Goal: Information Seeking & Learning: Learn about a topic

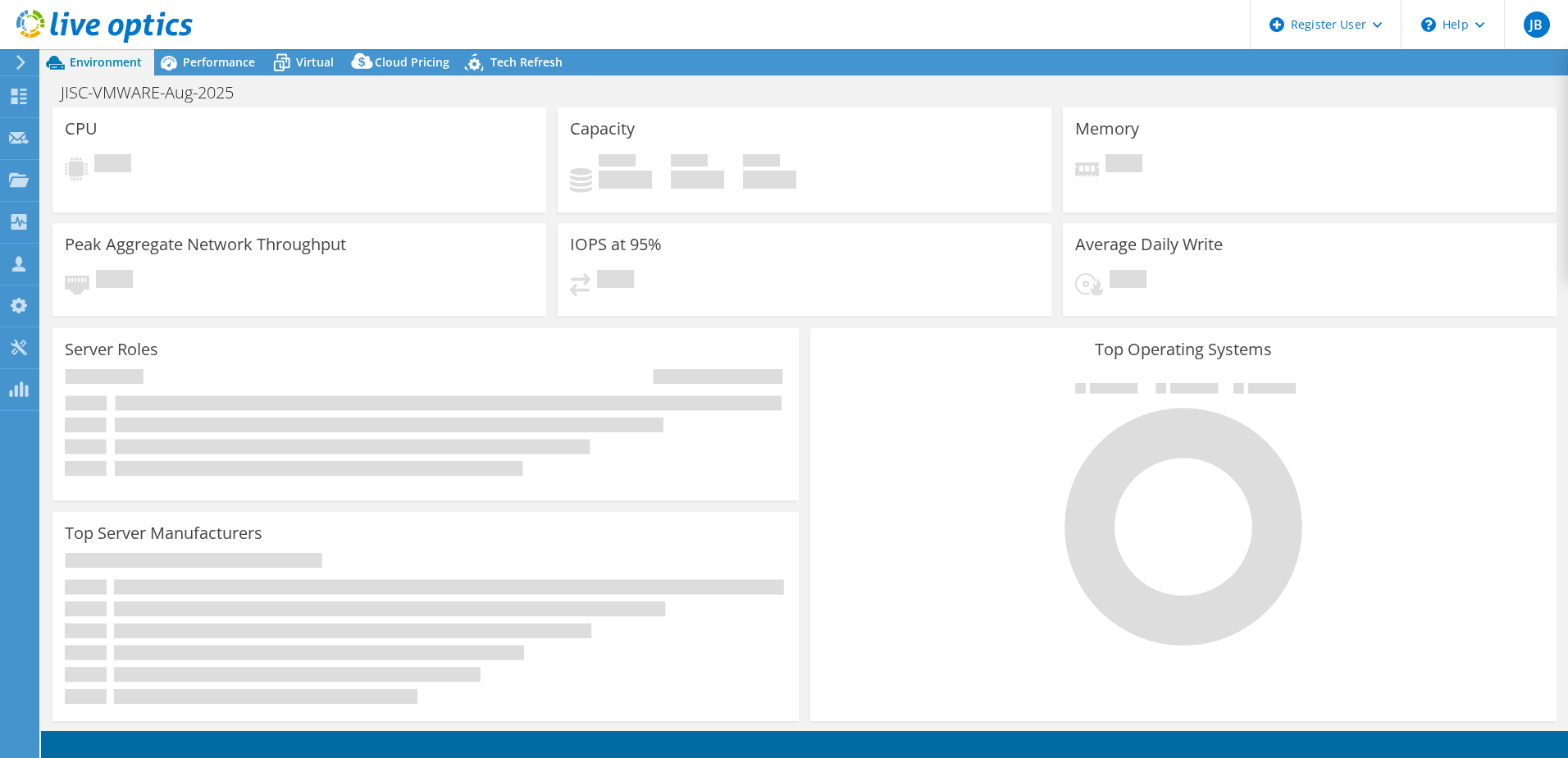
select select "USD"
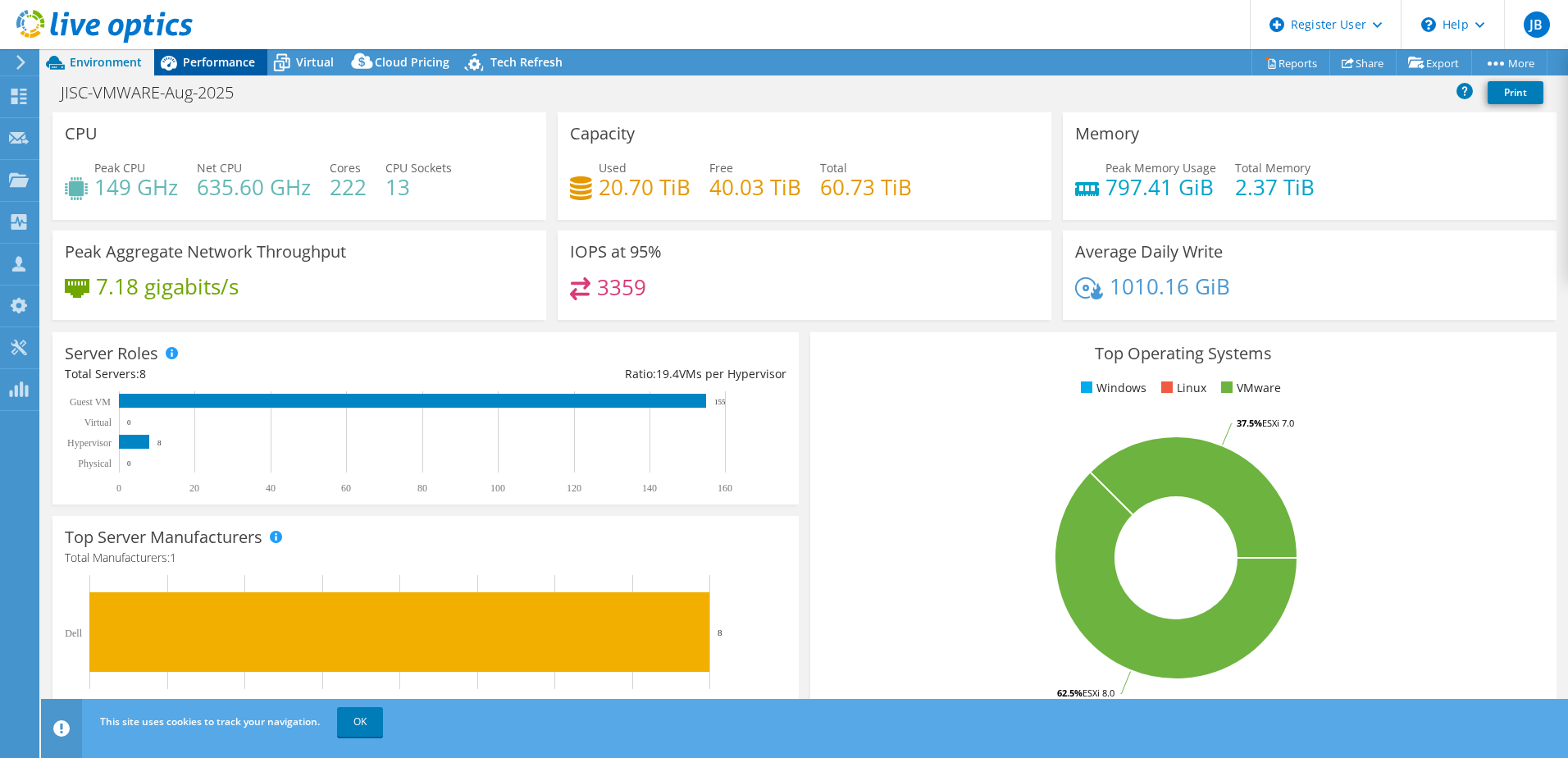
click at [247, 55] on span "Performance" at bounding box center [218, 62] width 73 height 15
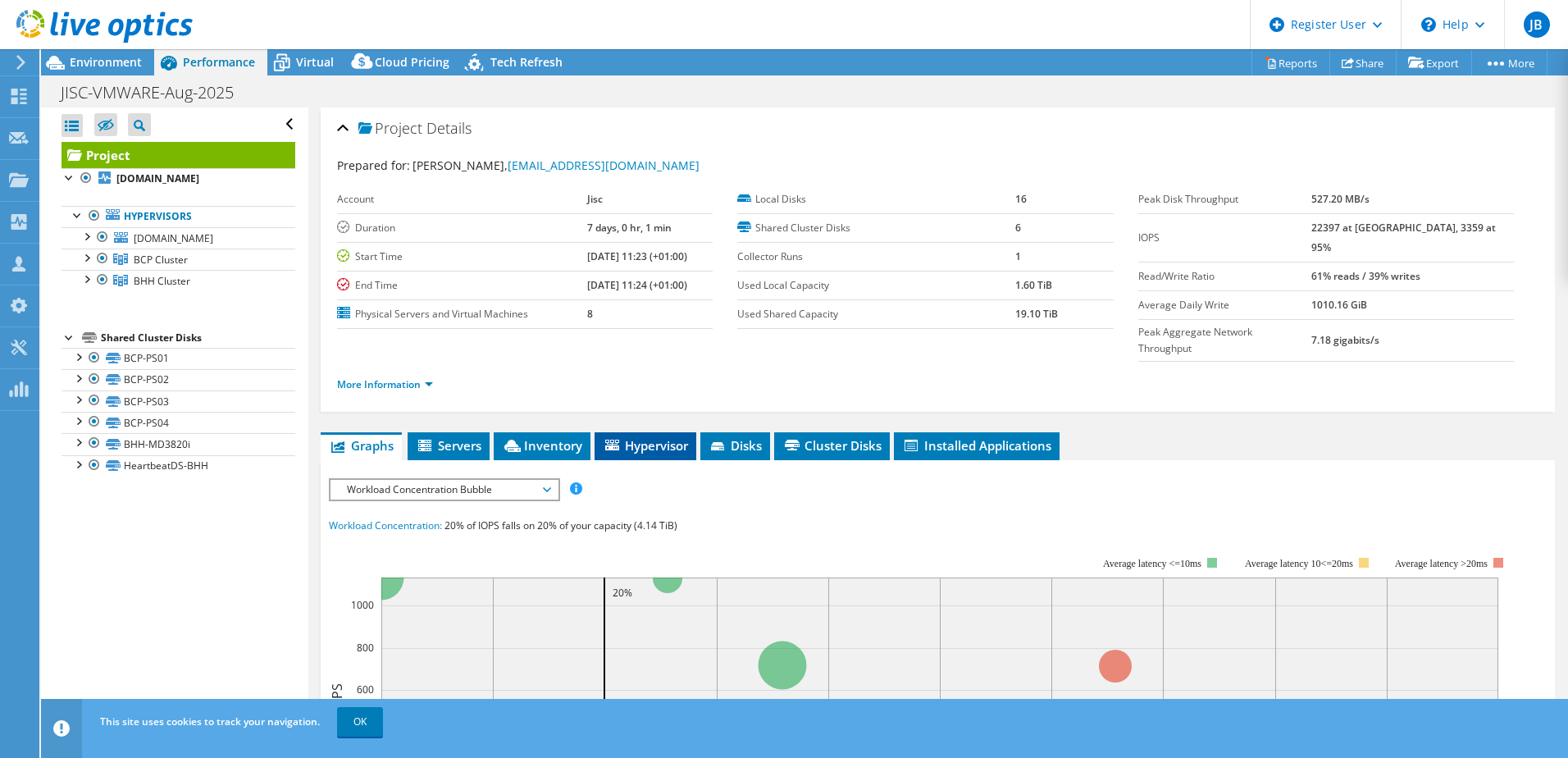
click at [636, 437] on span "Hypervisor" at bounding box center [645, 445] width 85 height 16
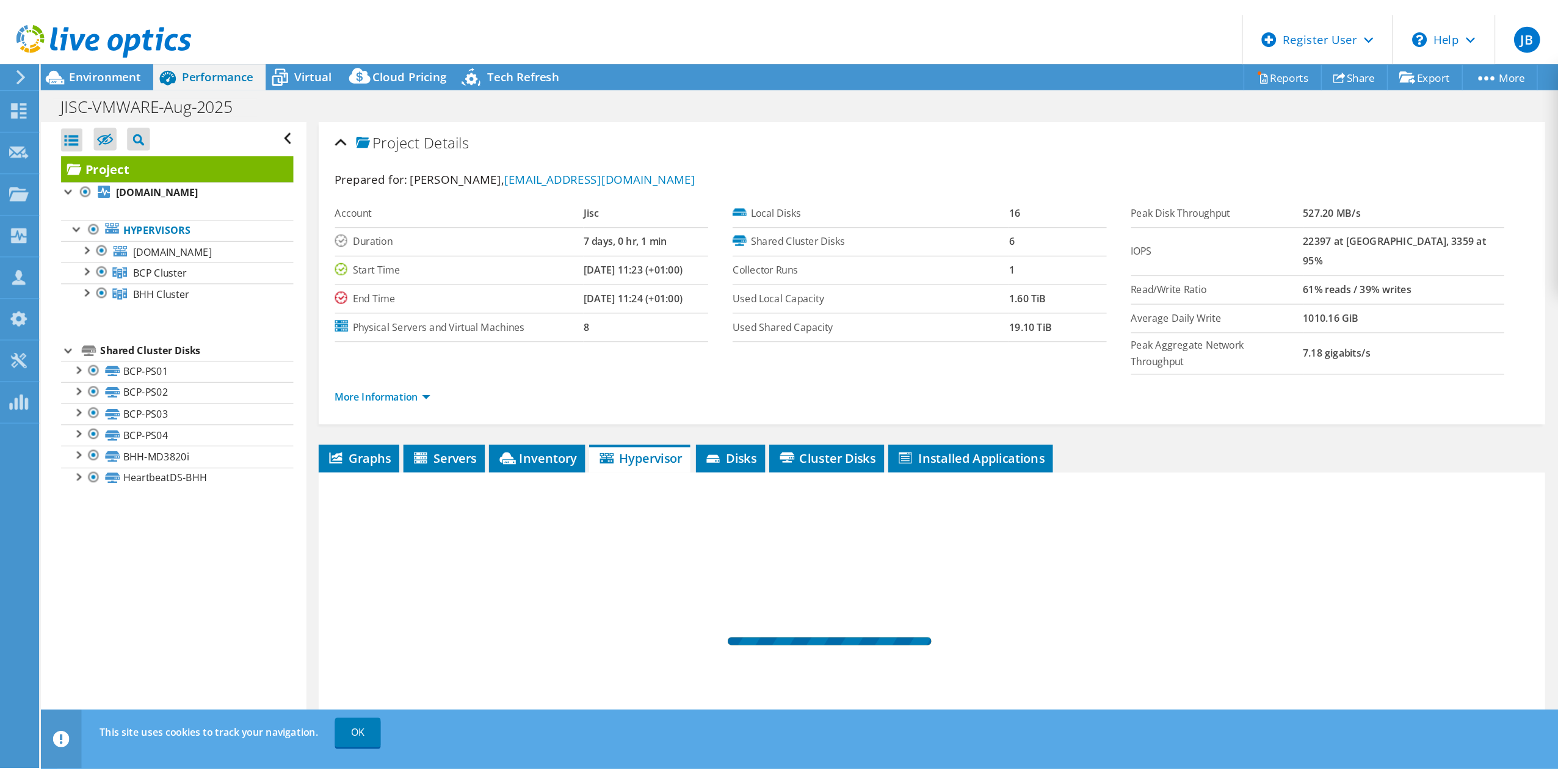
scroll to position [84, 0]
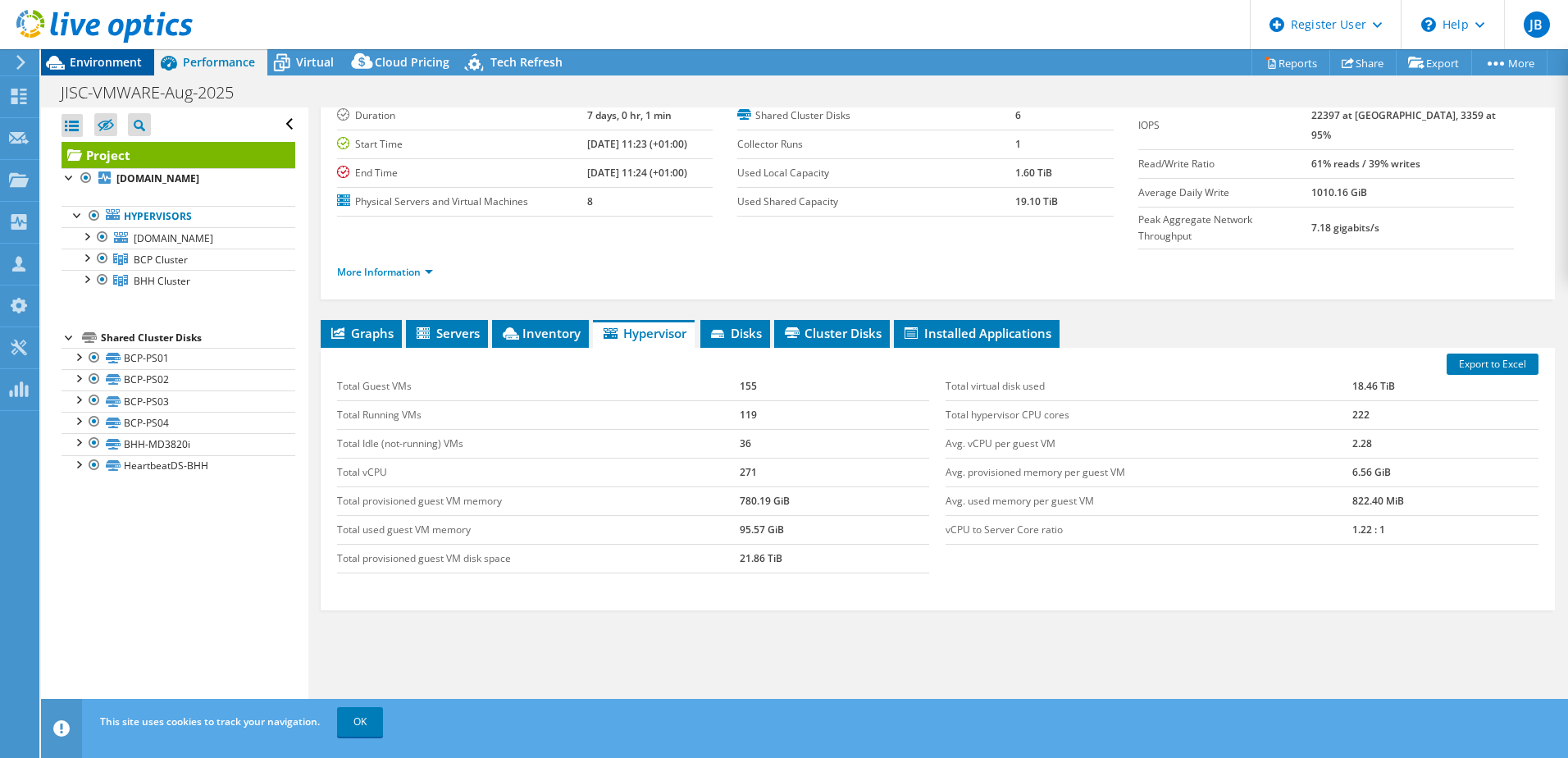
click at [92, 73] on div "Environment" at bounding box center [97, 62] width 113 height 26
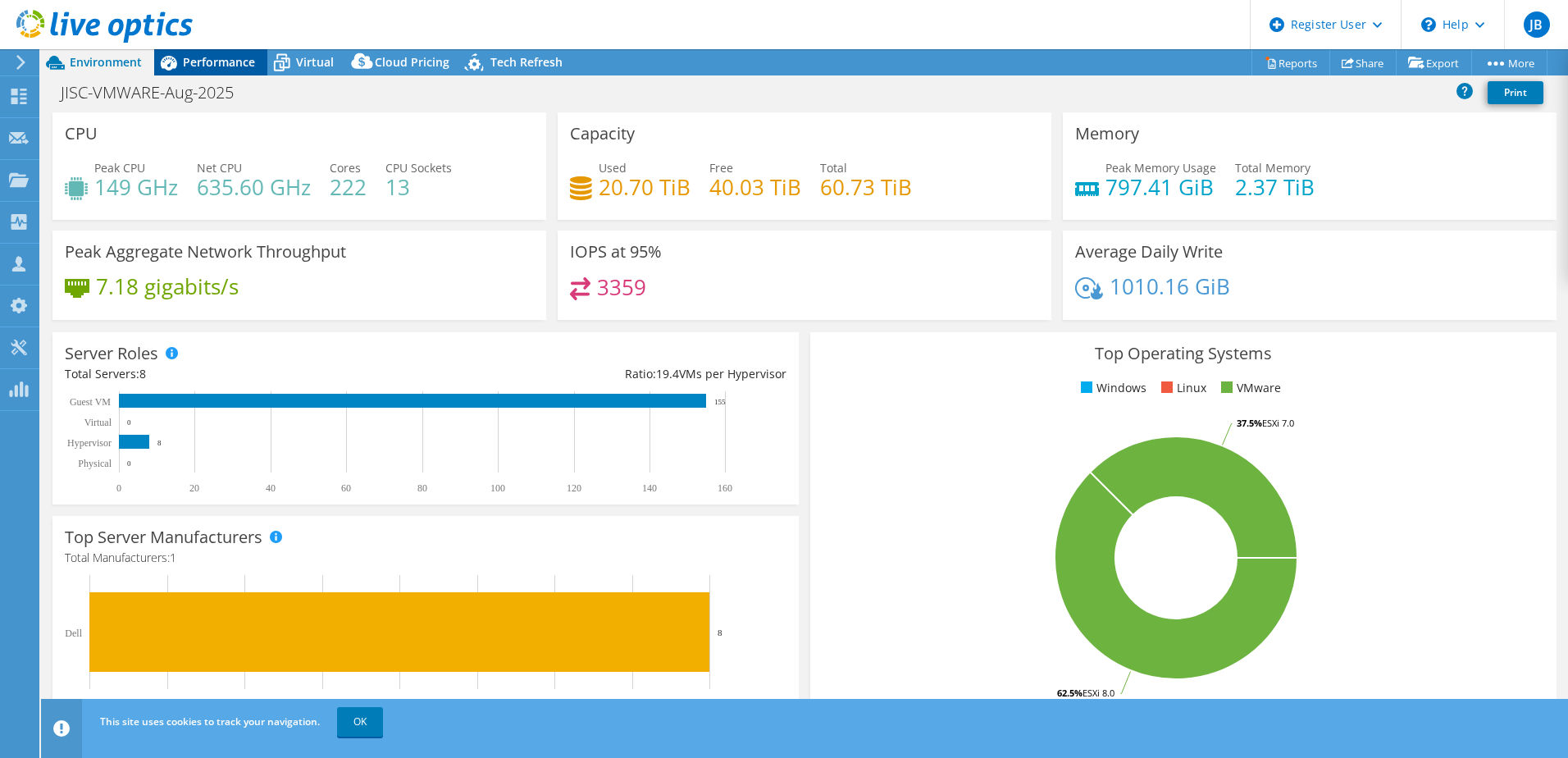
click at [224, 59] on span "Performance" at bounding box center [218, 62] width 73 height 15
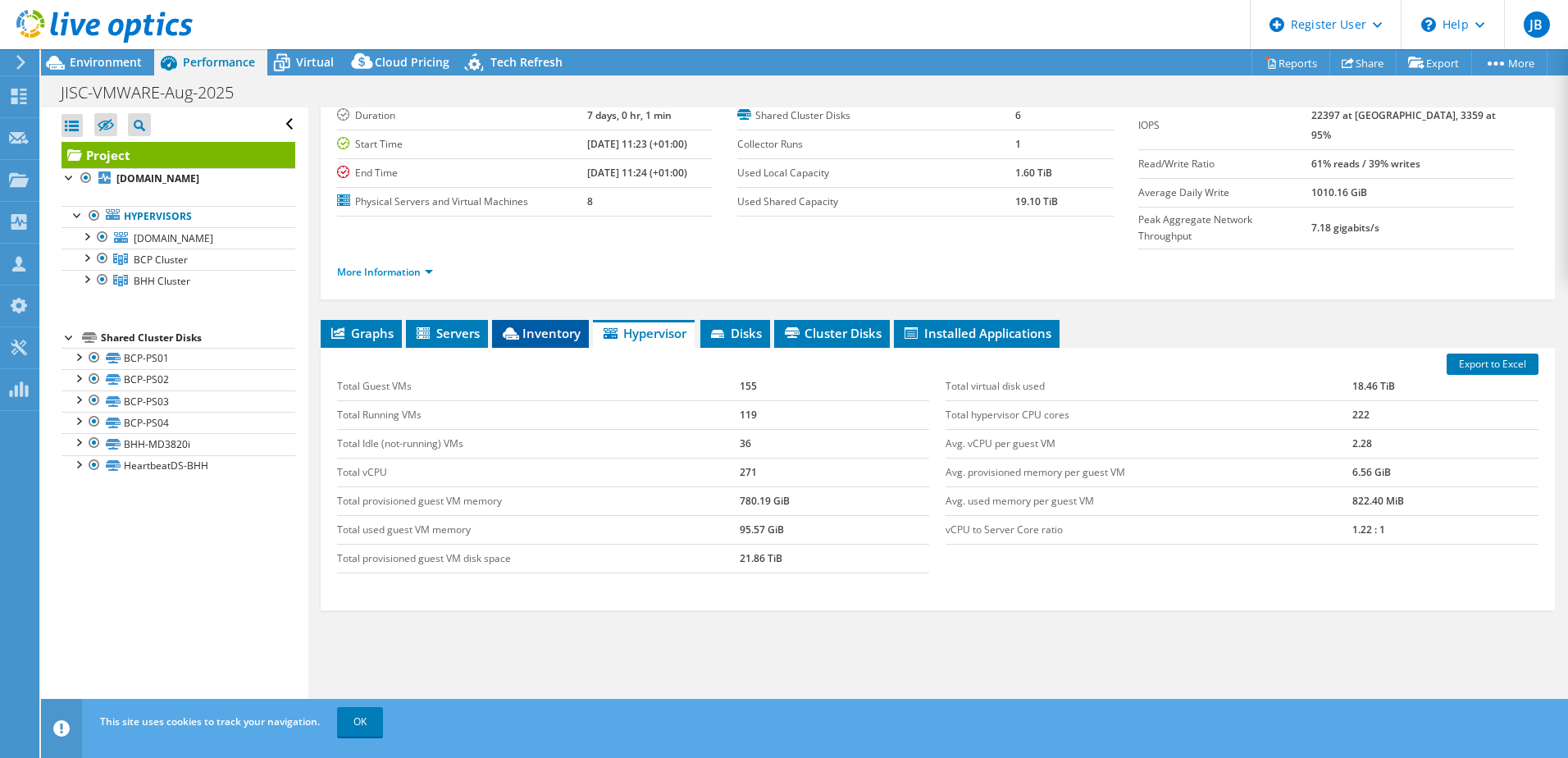
click at [532, 325] on span "Inventory" at bounding box center [539, 333] width 80 height 16
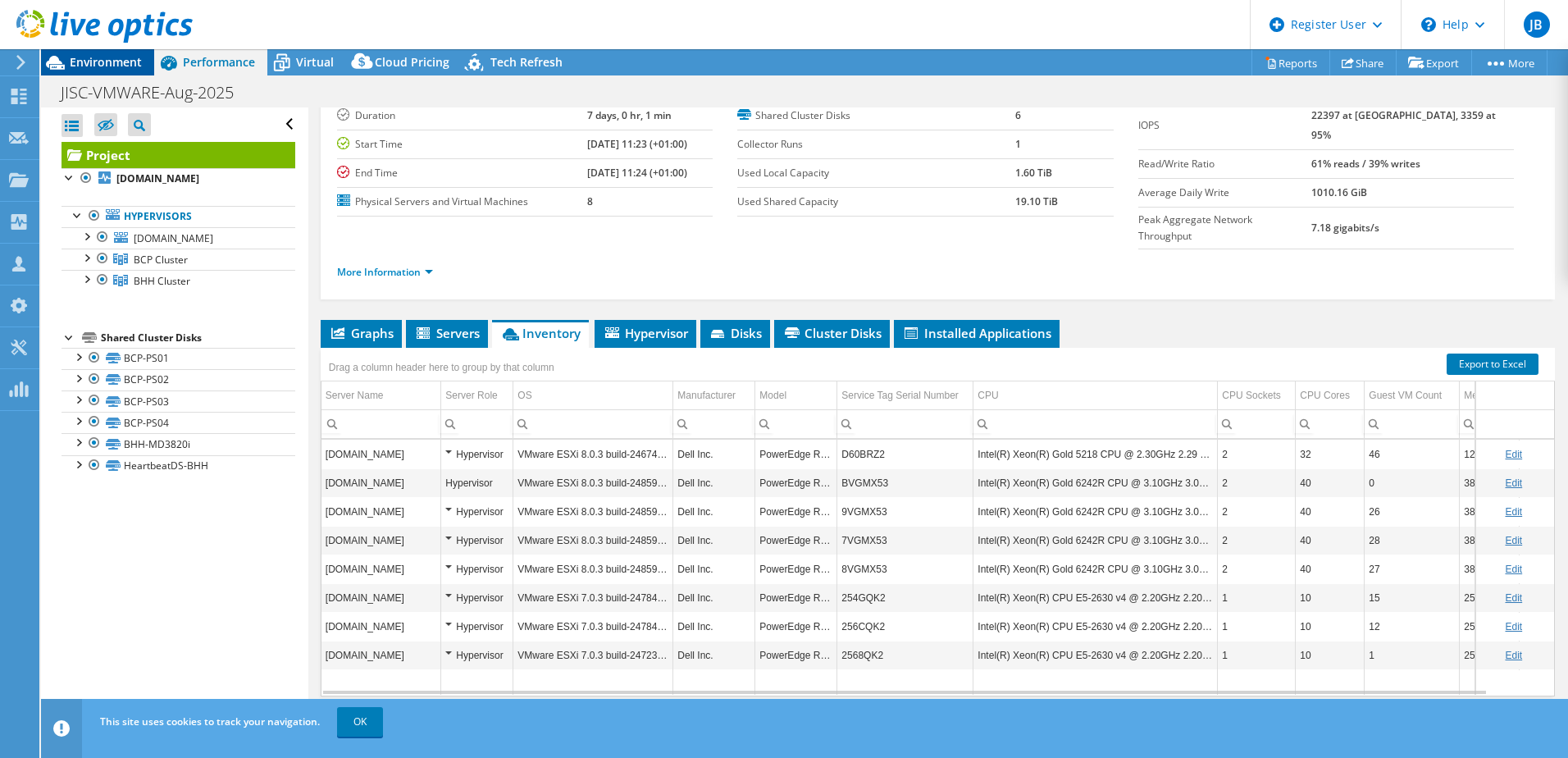
click at [104, 67] on span "Environment" at bounding box center [105, 62] width 73 height 15
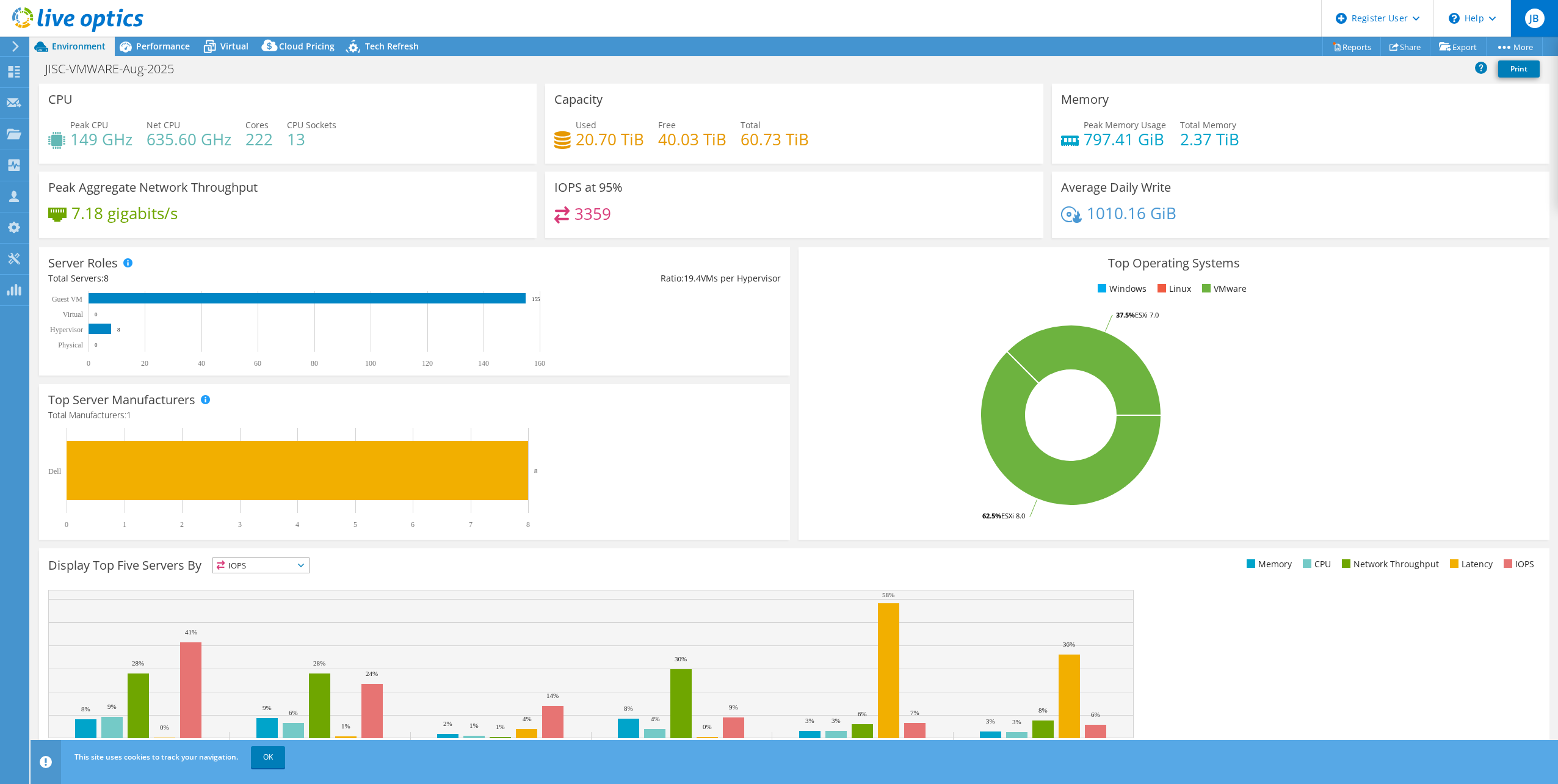
scroll to position [0, 0]
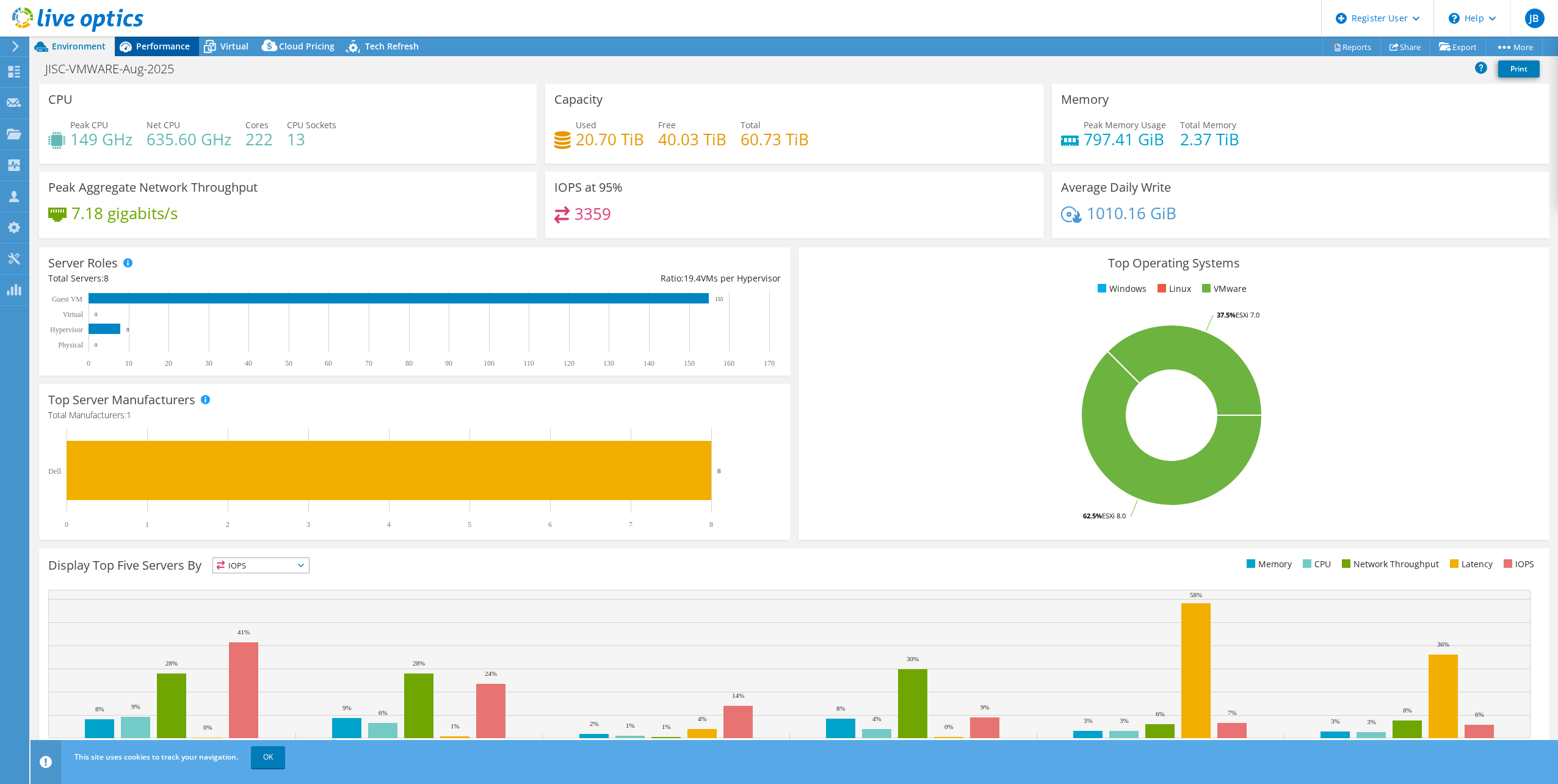
click at [173, 42] on span "Performance" at bounding box center [163, 46] width 54 height 12
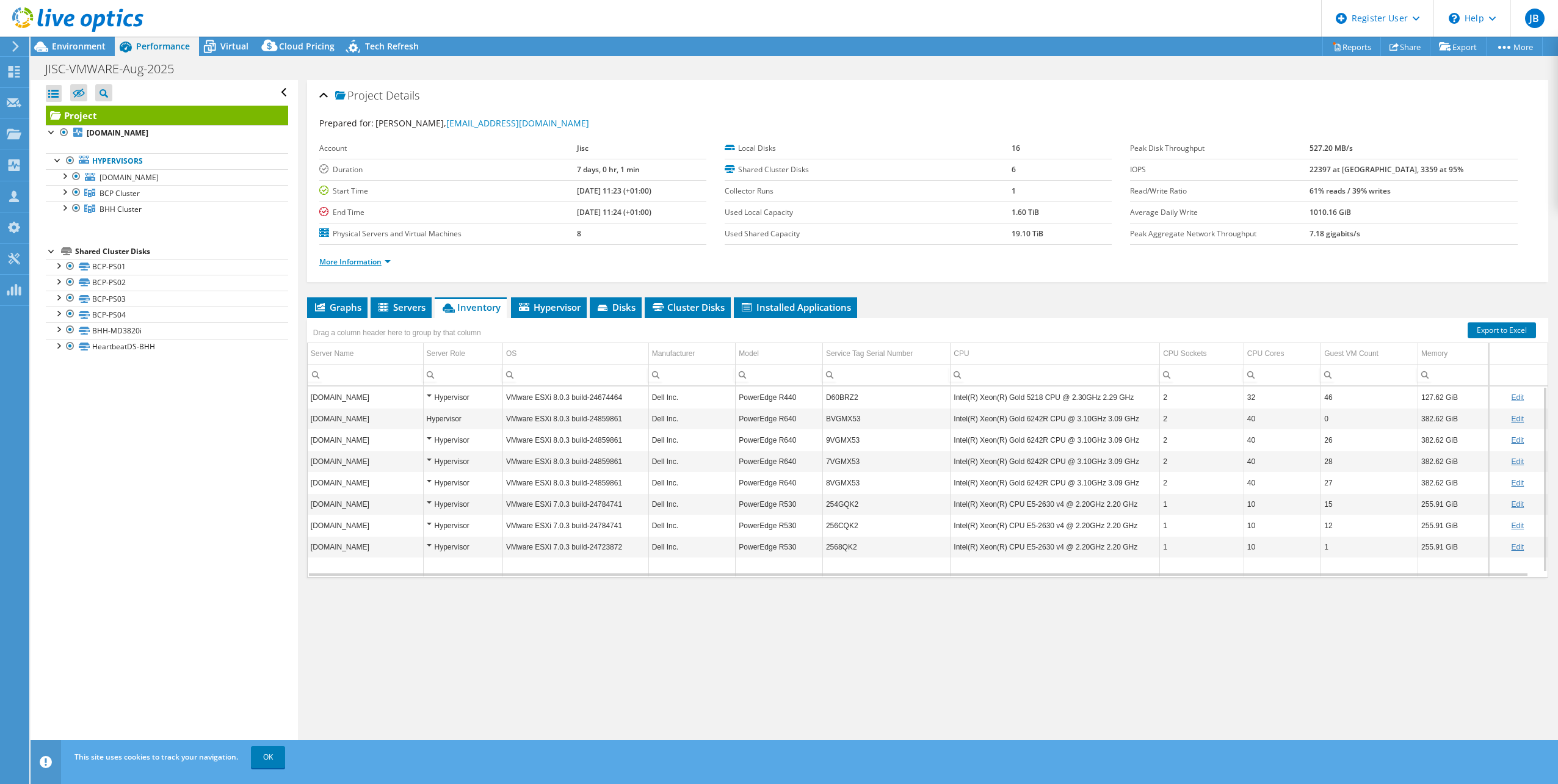
click at [380, 257] on link "More Information" at bounding box center [355, 261] width 71 height 10
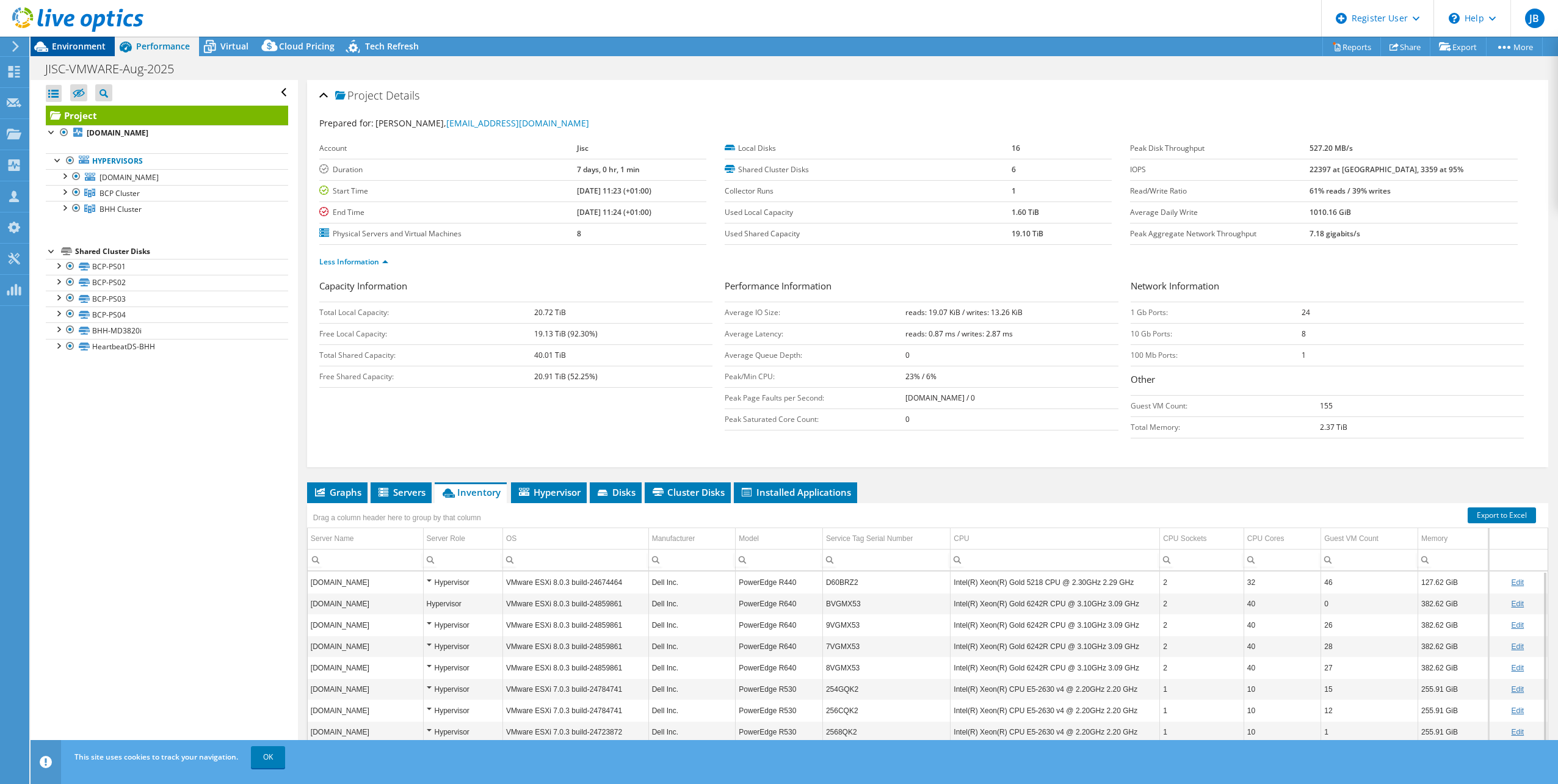
click at [73, 44] on span "Environment" at bounding box center [78, 46] width 54 height 12
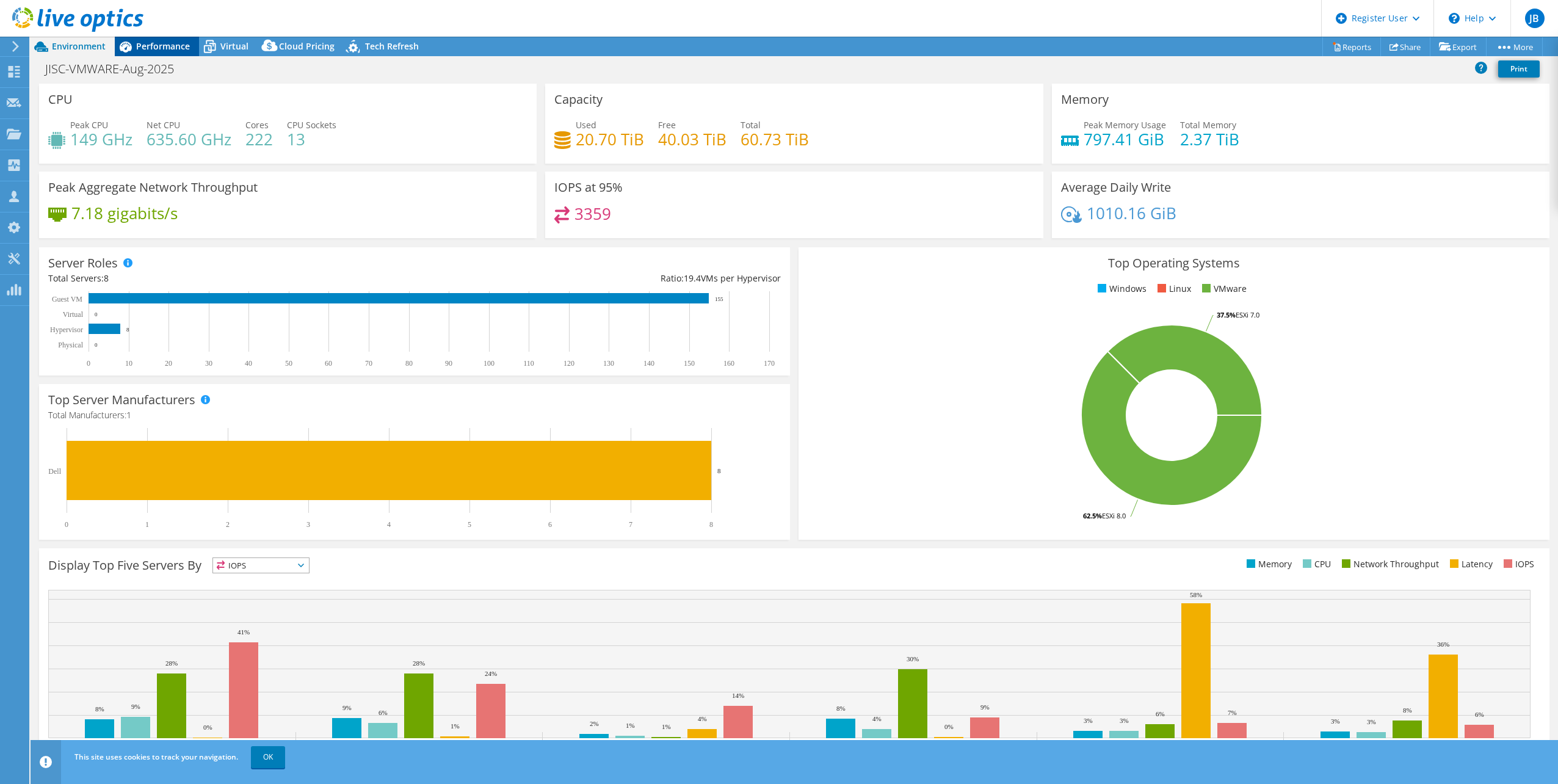
click at [139, 43] on span "Performance" at bounding box center [163, 46] width 54 height 12
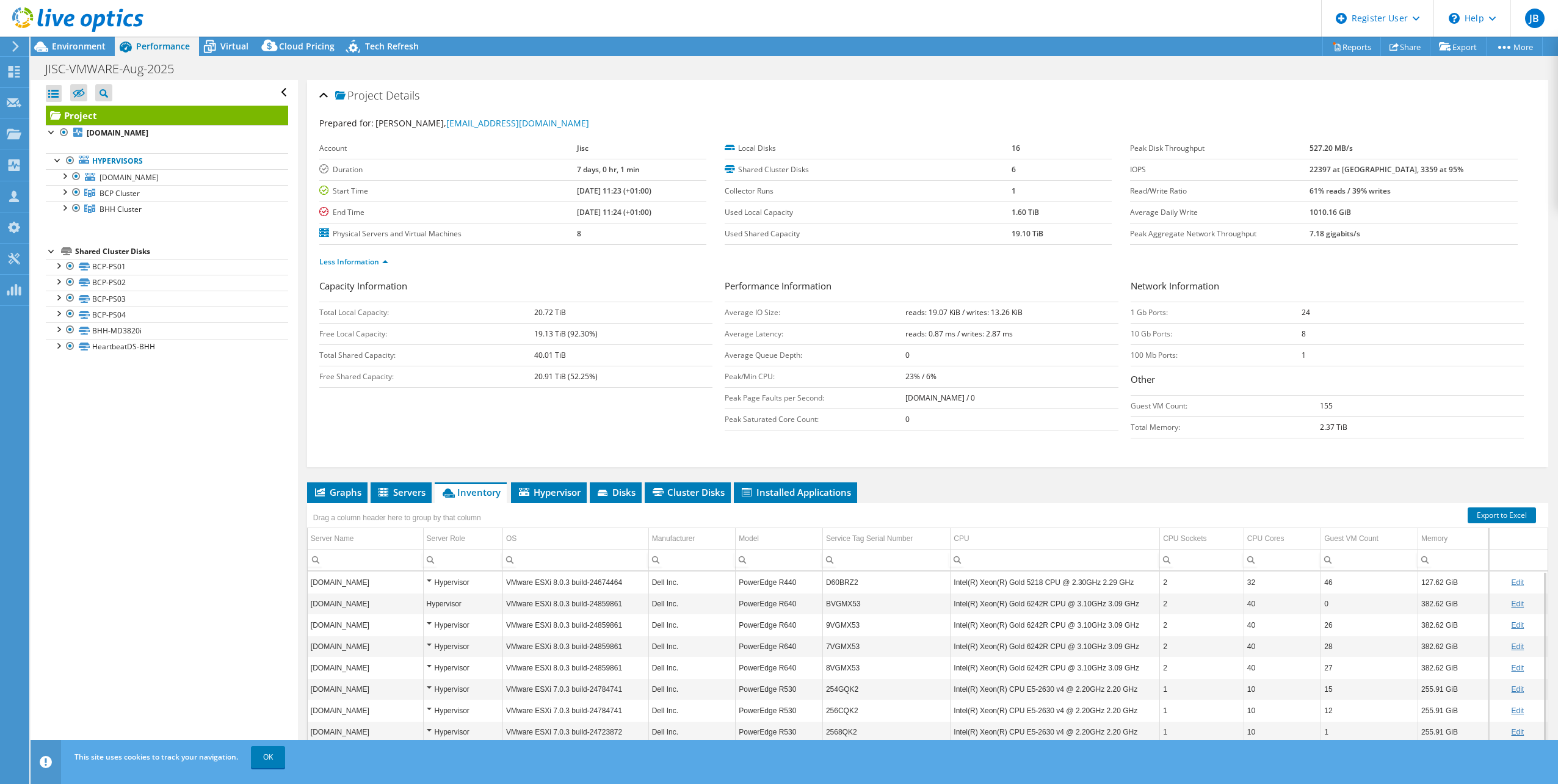
scroll to position [49, 0]
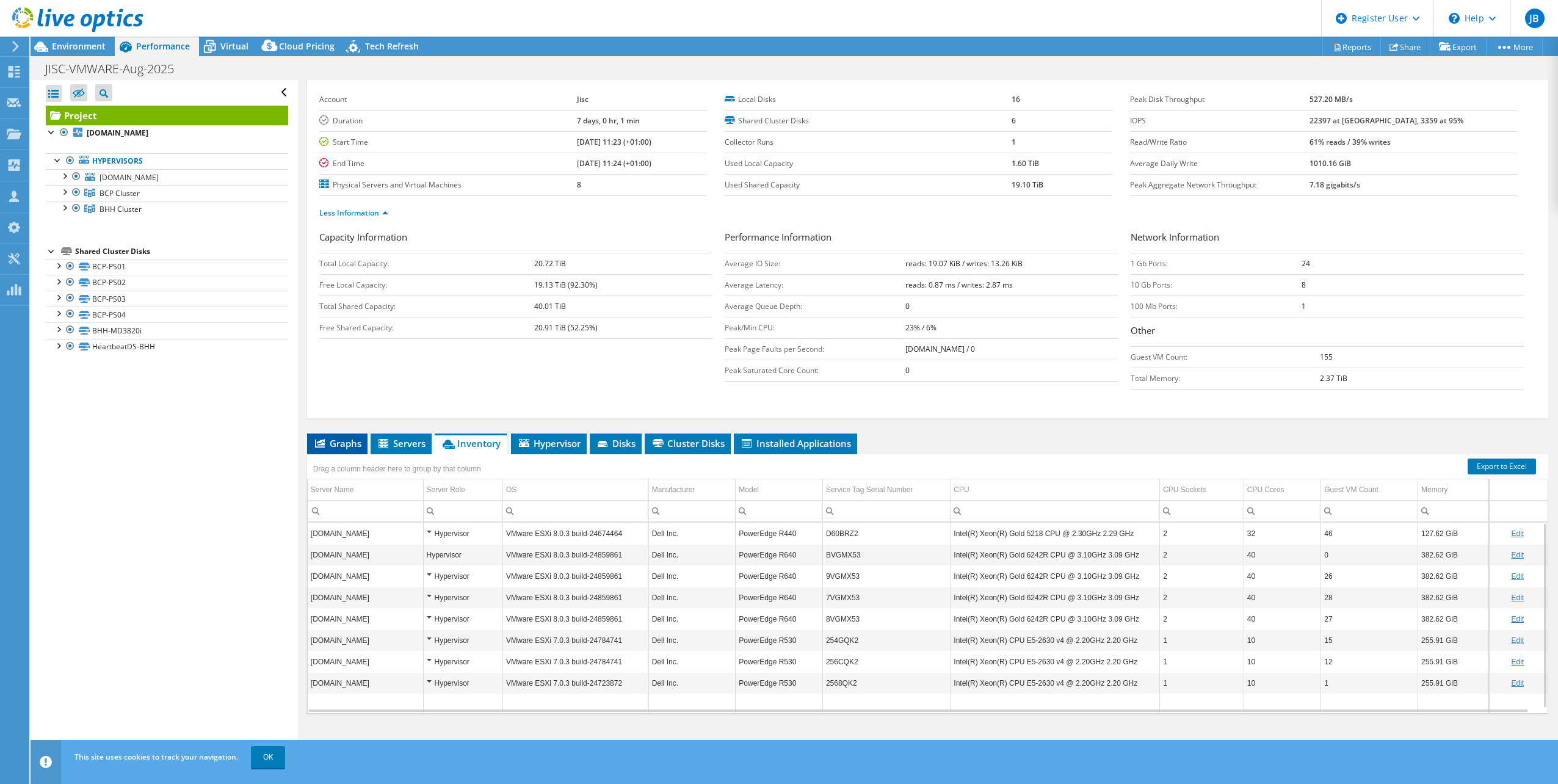
click at [351, 441] on span "Graphs" at bounding box center [337, 443] width 48 height 12
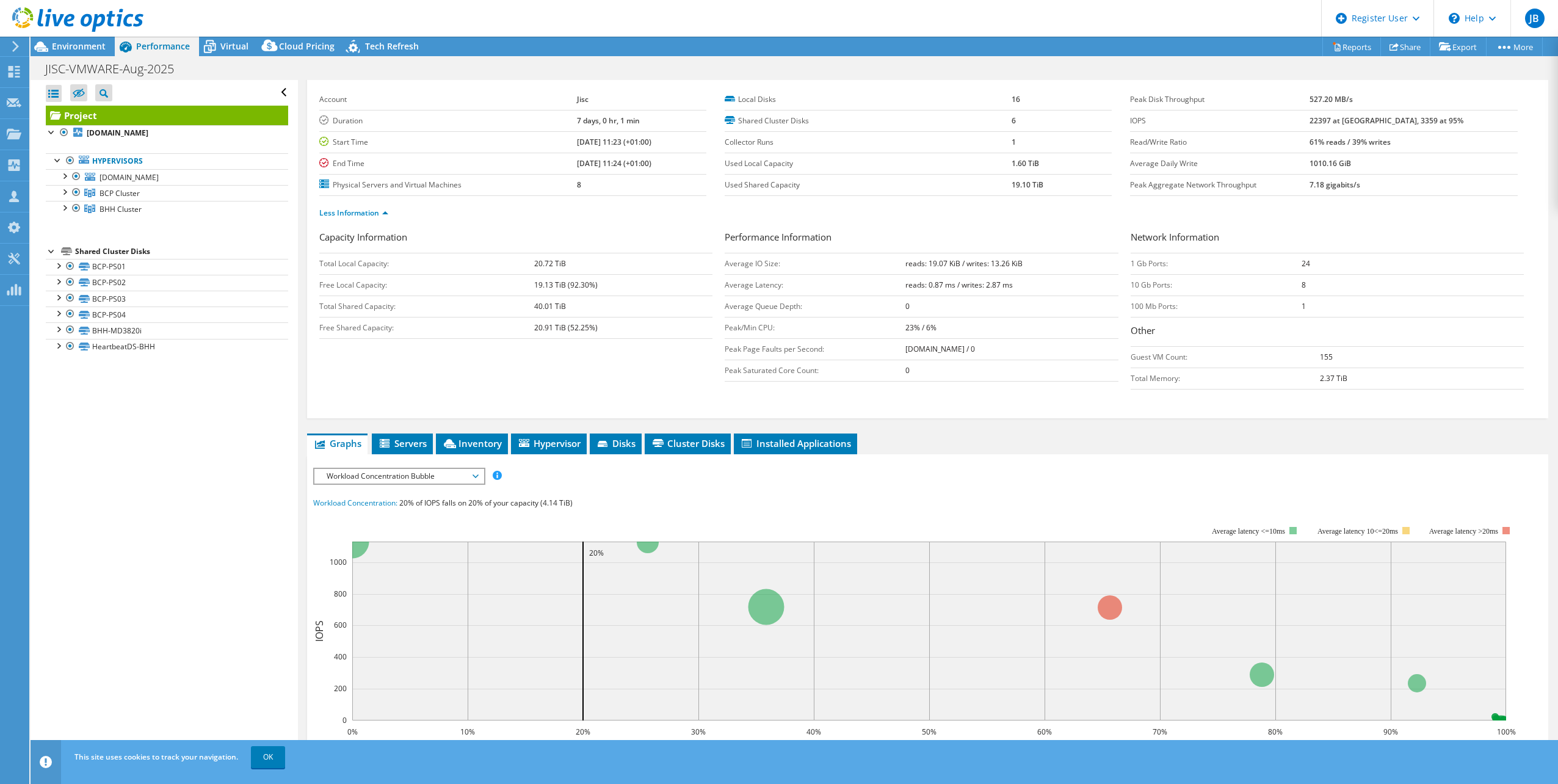
click at [364, 479] on span "Workload Concentration Bubble" at bounding box center [399, 476] width 157 height 14
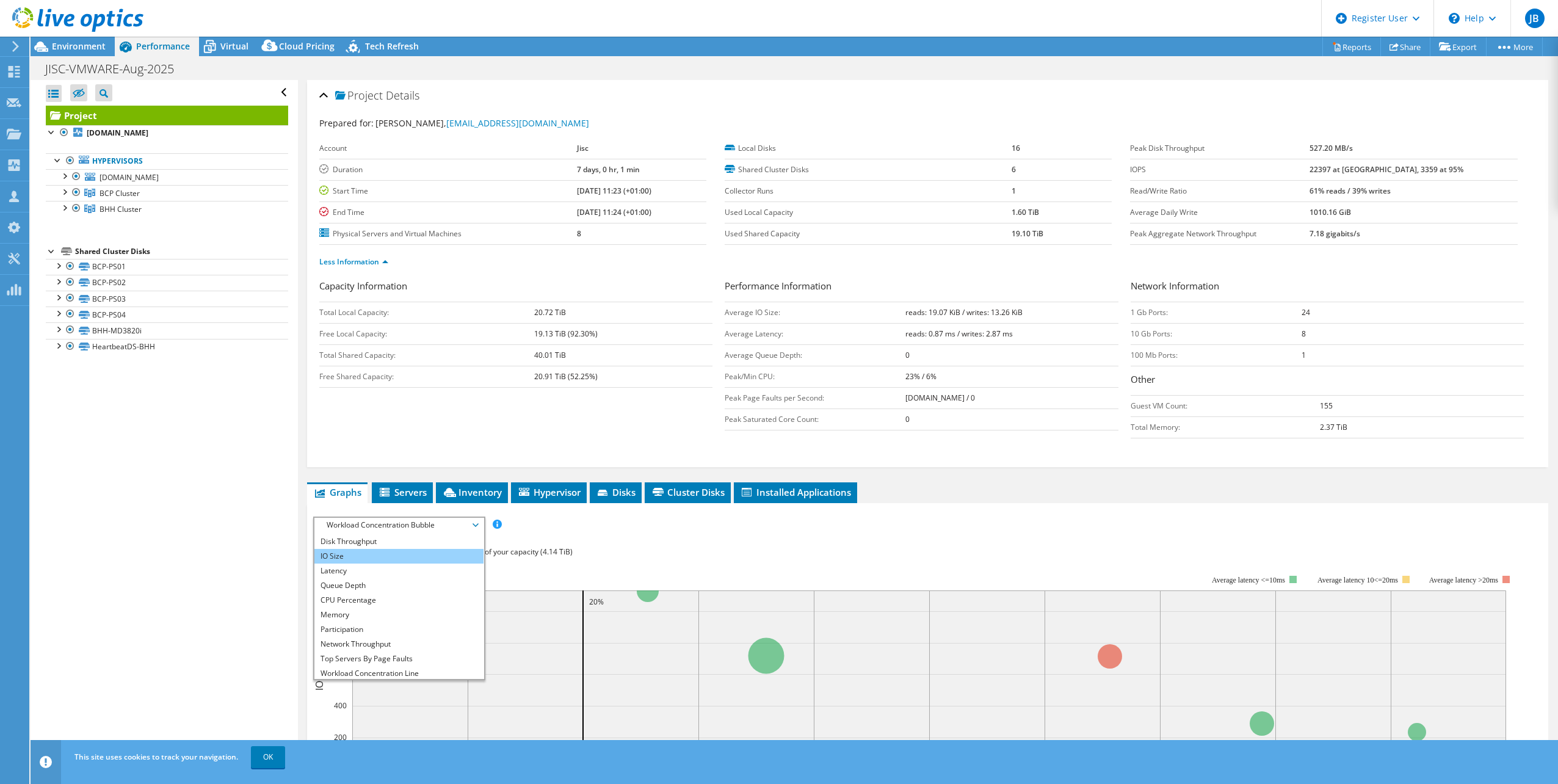
scroll to position [0, 0]
click at [1100, 484] on ul "Graphs Servers Inventory Hypervisor Disks Cluster Disks Installed Applications" at bounding box center [928, 492] width 1241 height 21
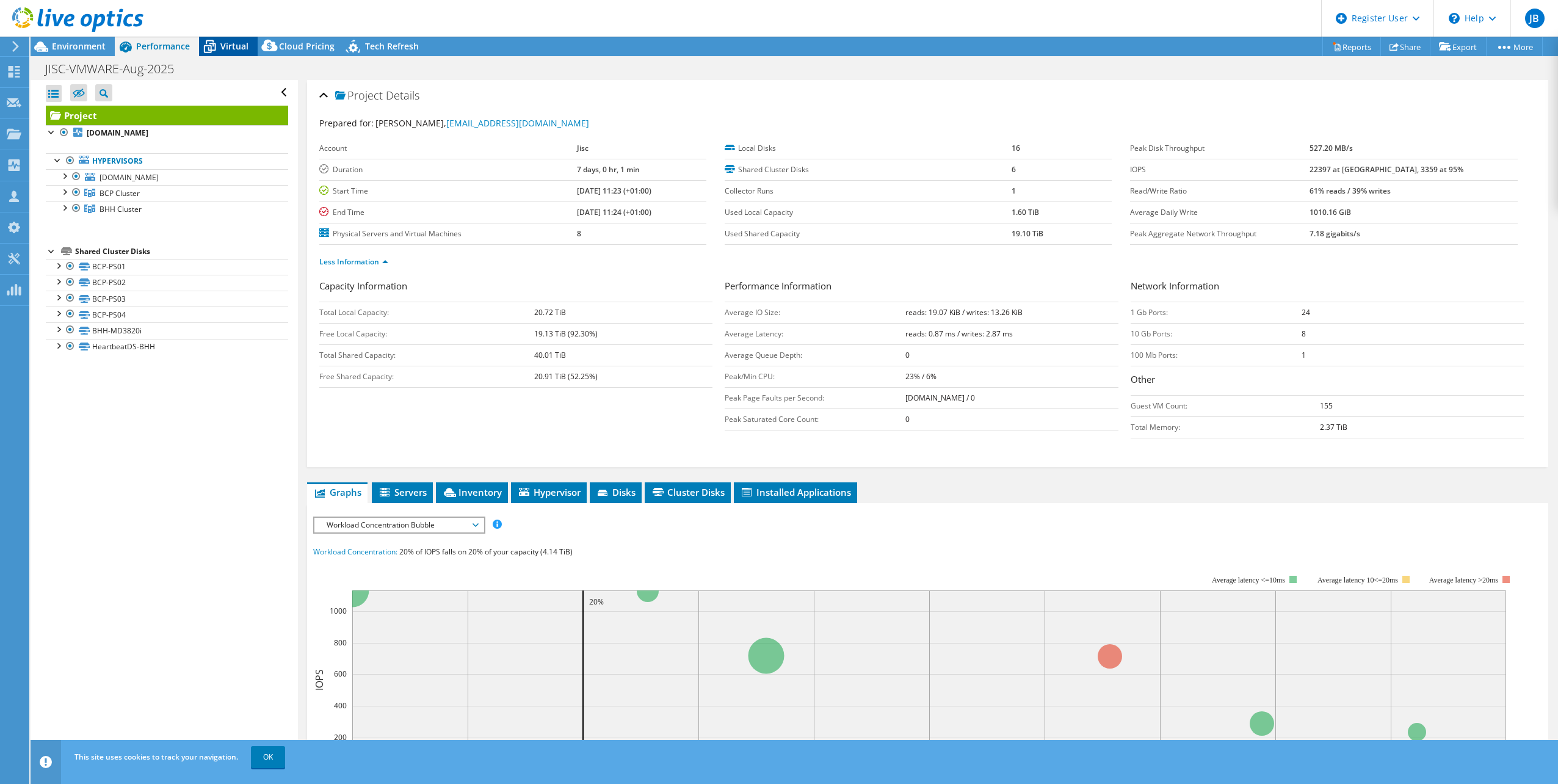
click at [240, 54] on div "Virtual" at bounding box center [228, 46] width 58 height 19
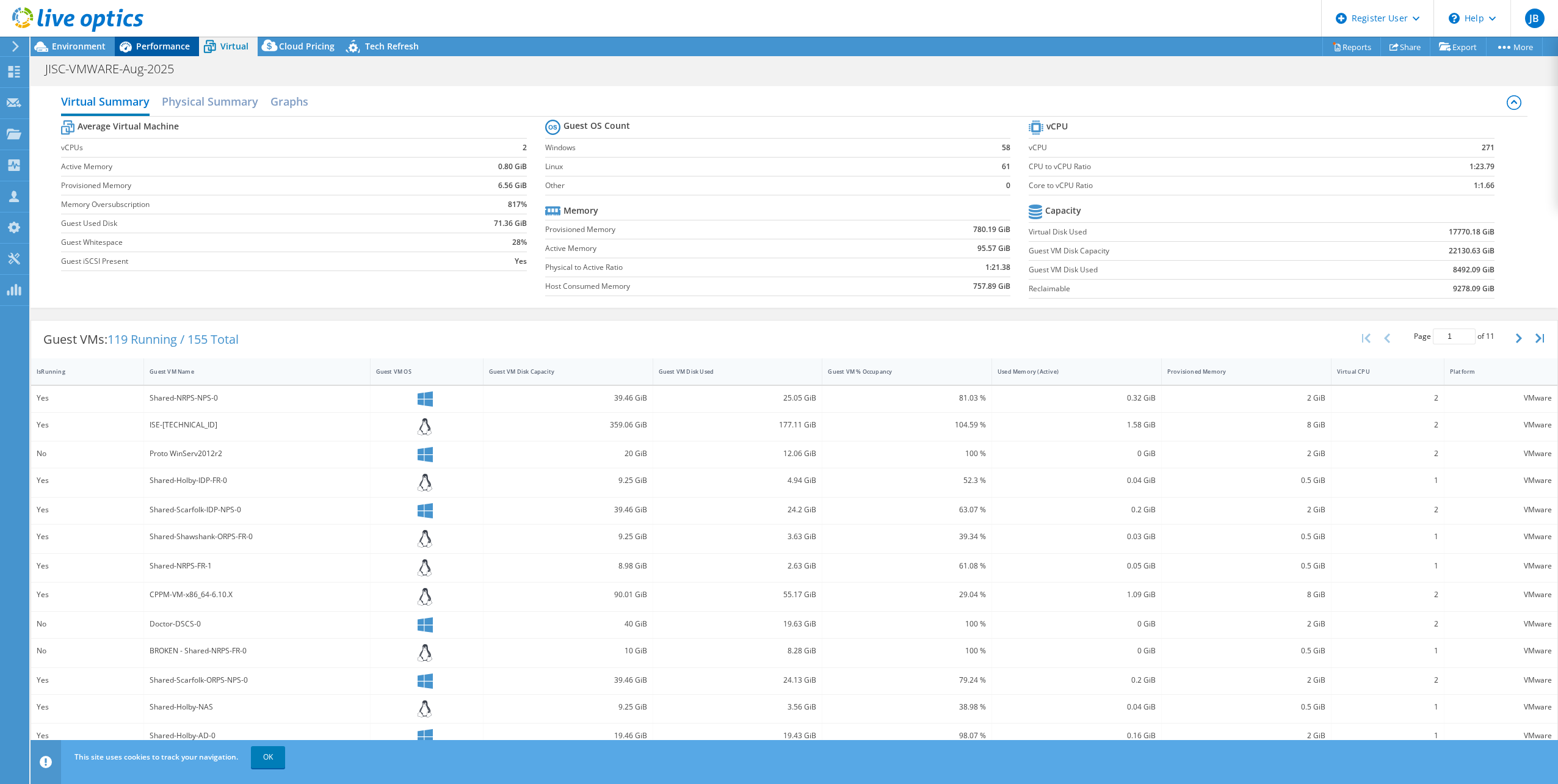
click at [181, 42] on span "Performance" at bounding box center [163, 46] width 54 height 12
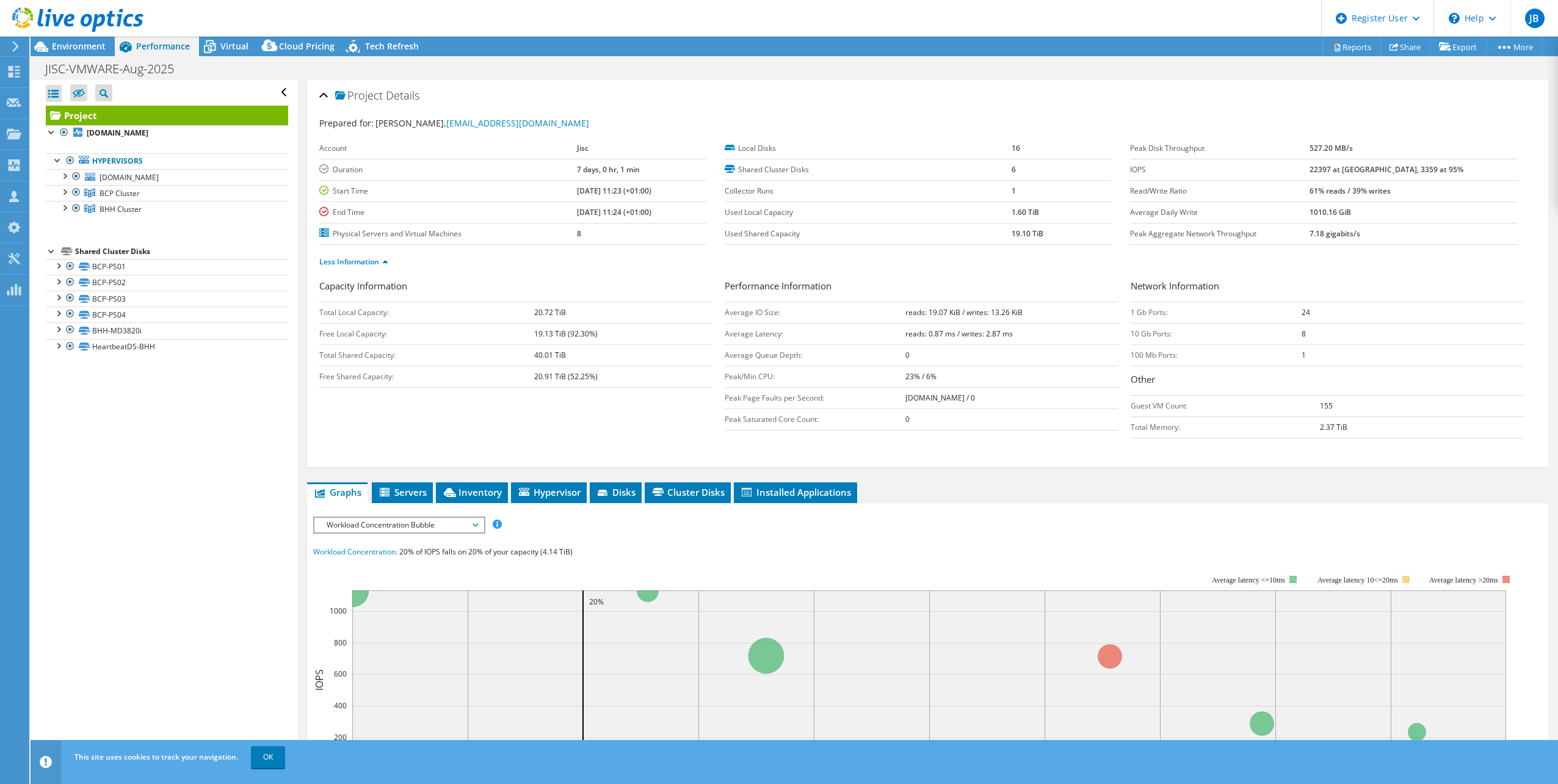
scroll to position [61, 0]
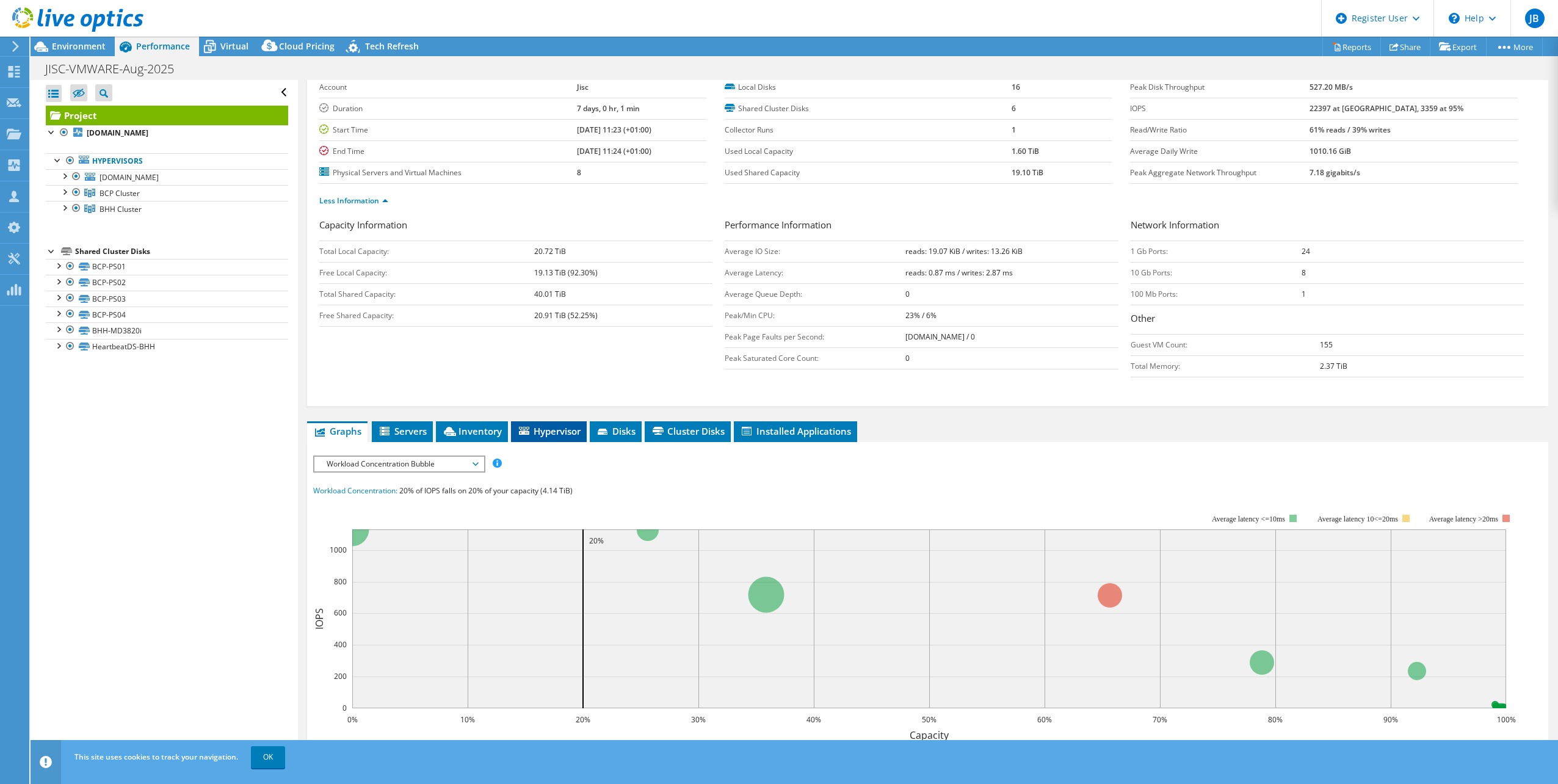
click at [567, 428] on span "Hypervisor" at bounding box center [549, 431] width 63 height 12
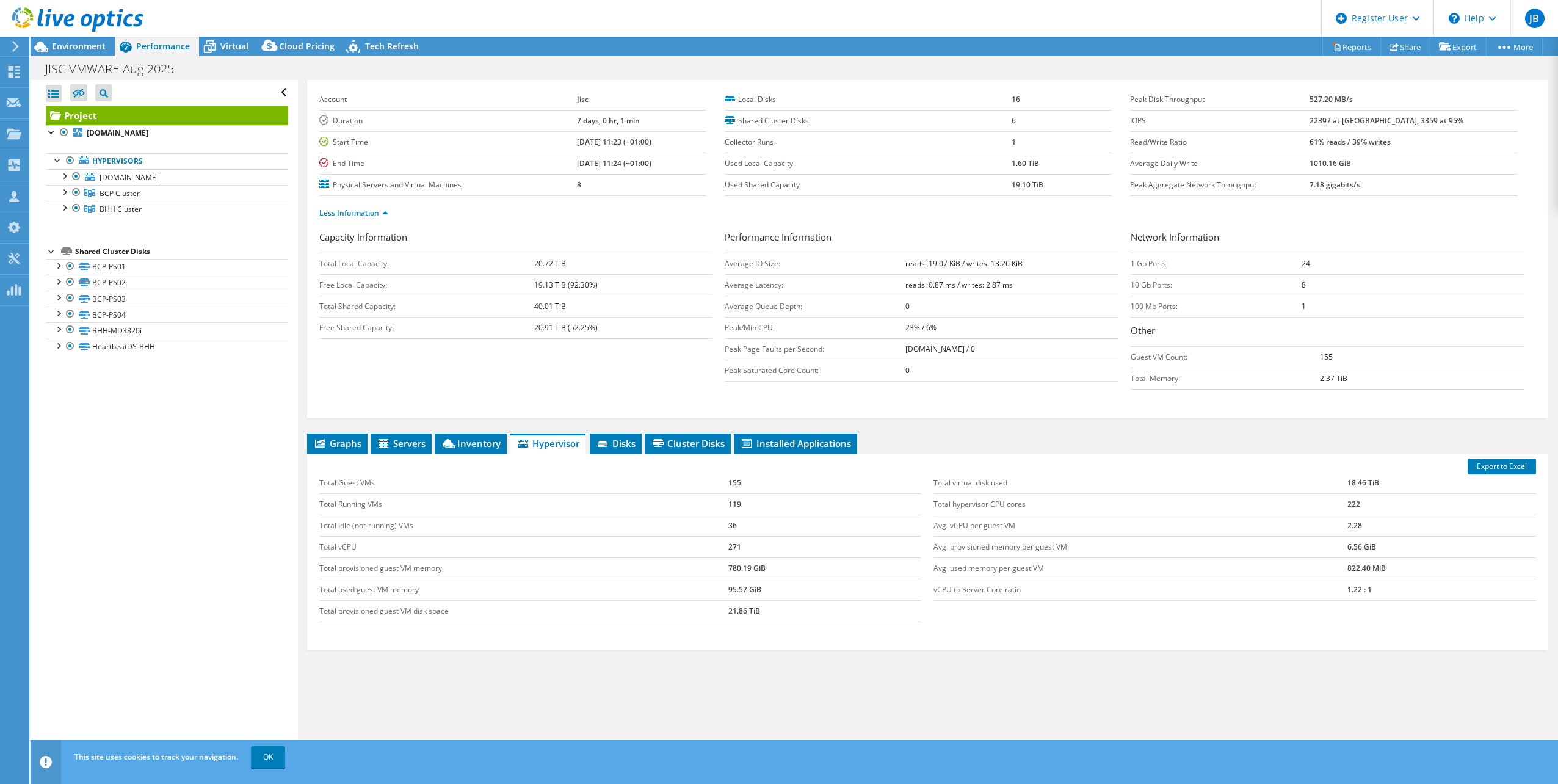
scroll to position [49, 0]
